Goal: Information Seeking & Learning: Learn about a topic

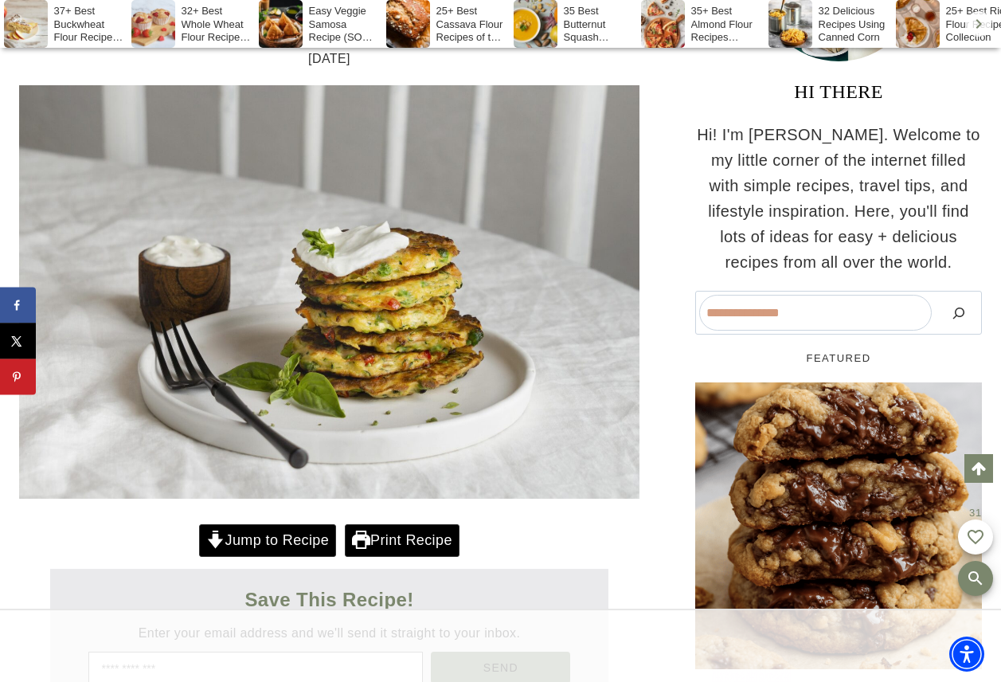
click at [311, 524] on link "Jump to Recipe" at bounding box center [267, 540] width 137 height 33
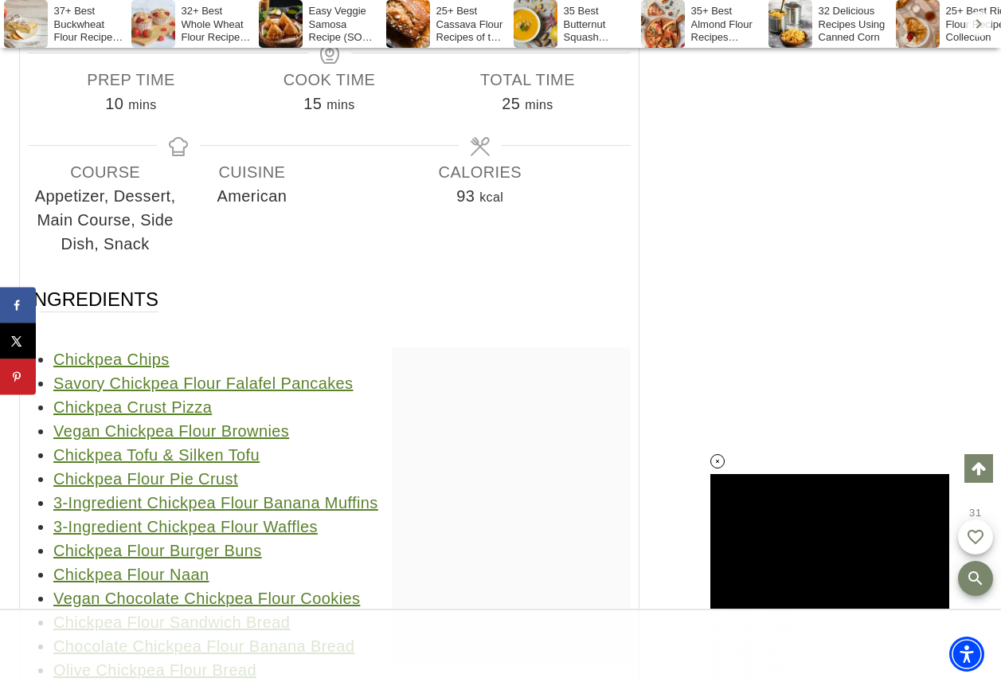
click at [161, 566] on link "Chickpea Flour Naan" at bounding box center [130, 575] width 155 height 18
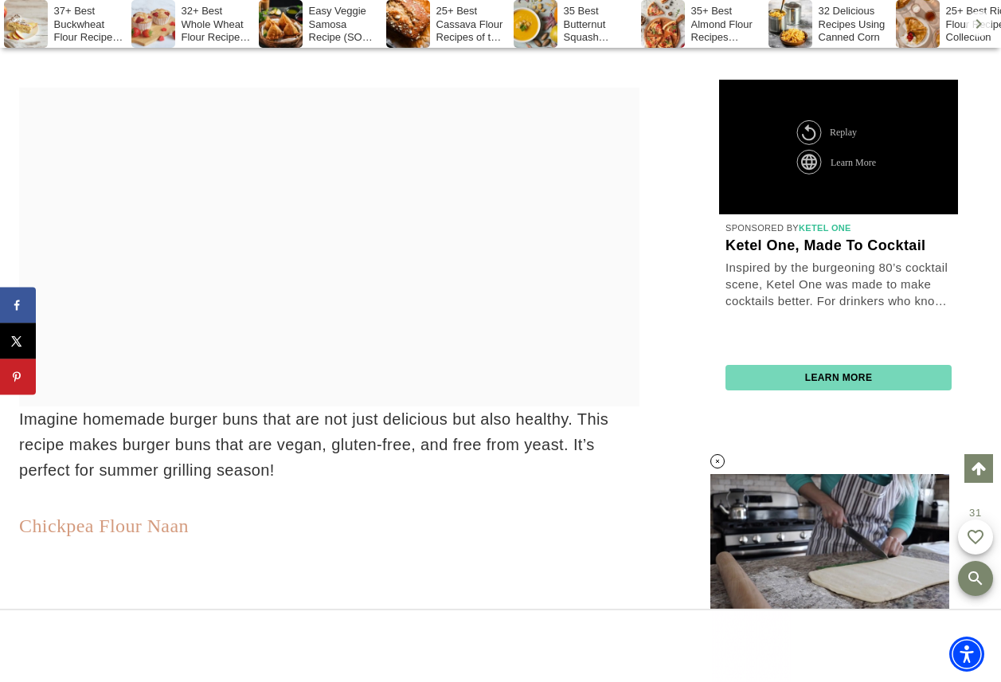
click at [156, 515] on link "Chickpea Flour Naan" at bounding box center [104, 525] width 170 height 21
